Goal: Communication & Community: Share content

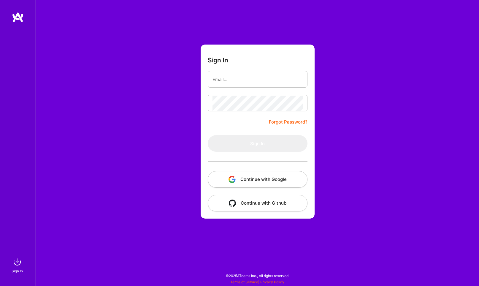
type input "[EMAIL_ADDRESS][DOMAIN_NAME]"
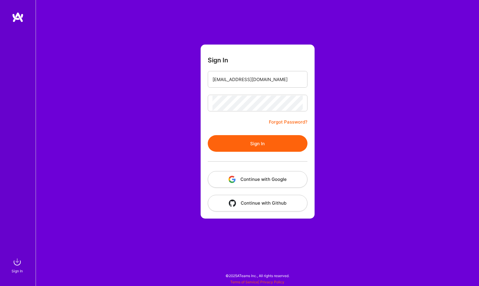
click at [258, 145] on button "Sign In" at bounding box center [258, 143] width 100 height 17
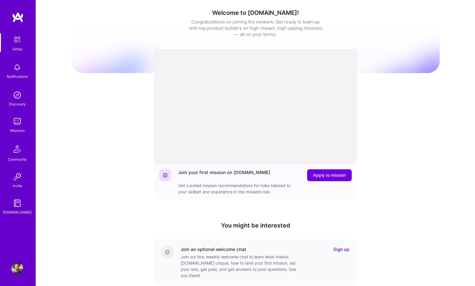
click at [20, 179] on img at bounding box center [17, 177] width 12 height 12
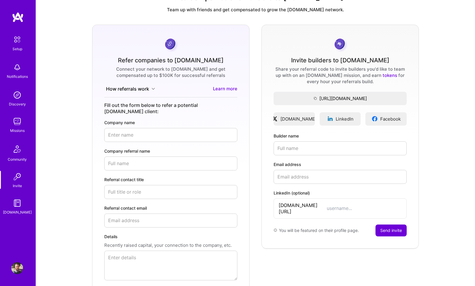
scroll to position [19, 0]
click at [150, 90] on button "How referrals work" at bounding box center [130, 88] width 53 height 7
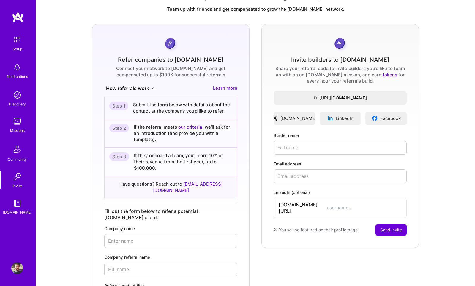
click at [134, 234] on input "Company name" at bounding box center [170, 241] width 133 height 14
click at [86, 212] on div "Refer companies to [DOMAIN_NAME] Connect your network to [DOMAIN_NAME] and get …" at bounding box center [255, 221] width 429 height 394
click at [126, 234] on input "Company name" at bounding box center [170, 241] width 133 height 14
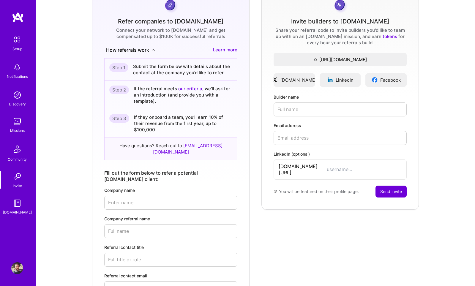
scroll to position [100, 0]
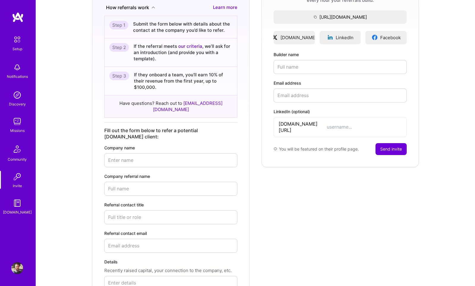
click at [118, 182] on input "Company referral name" at bounding box center [170, 189] width 133 height 14
click at [99, 164] on form "Refer companies to [DOMAIN_NAME] Connect your network to [DOMAIN_NAME] and get …" at bounding box center [170, 140] width 157 height 394
drag, startPoint x: 141, startPoint y: 121, endPoint x: 170, endPoint y: 122, distance: 28.9
click at [170, 122] on form "Refer companies to [DOMAIN_NAME] Connect your network to [DOMAIN_NAME] and get …" at bounding box center [170, 140] width 157 height 394
click at [184, 145] on label "Company name" at bounding box center [170, 148] width 133 height 6
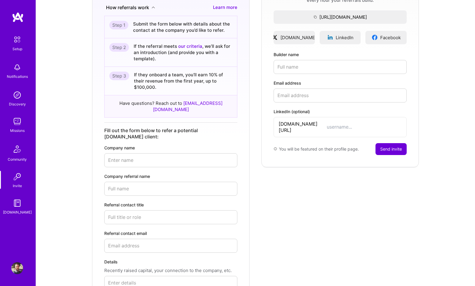
click at [184, 153] on input "Company name" at bounding box center [170, 160] width 133 height 14
click at [190, 127] on div "Fill out the form below to refer a potential [DOMAIN_NAME] client:" at bounding box center [170, 133] width 133 height 12
click at [194, 145] on label "Company name" at bounding box center [170, 148] width 133 height 6
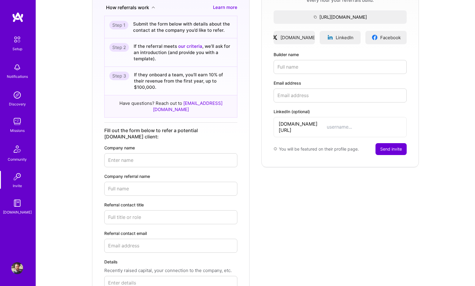
click at [194, 153] on input "Company name" at bounding box center [170, 160] width 133 height 14
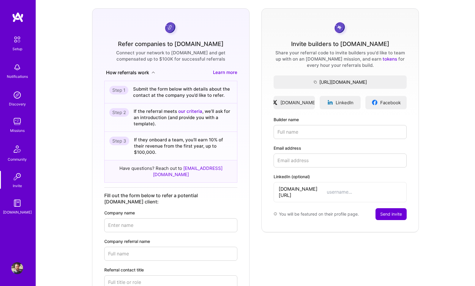
scroll to position [21, 0]
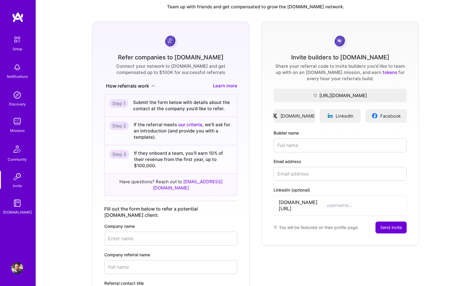
click at [341, 147] on input "Builder name" at bounding box center [339, 145] width 133 height 14
click at [461, 132] on div "Refer companies to [DOMAIN_NAME] Connect your network to [DOMAIN_NAME] and get …" at bounding box center [255, 219] width 429 height 394
click at [309, 142] on input "Builder name" at bounding box center [339, 145] width 133 height 14
type input "[PERSON_NAME]"
click at [315, 169] on input "Email address" at bounding box center [339, 174] width 133 height 14
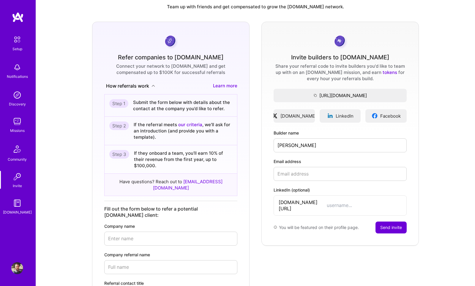
click at [421, 154] on div "Refer companies to [DOMAIN_NAME] Connect your network to [DOMAIN_NAME] and get …" at bounding box center [255, 219] width 429 height 394
click at [356, 98] on span "Copy the URL to the clipboard" at bounding box center [339, 95] width 133 height 6
